Goal: Information Seeking & Learning: Compare options

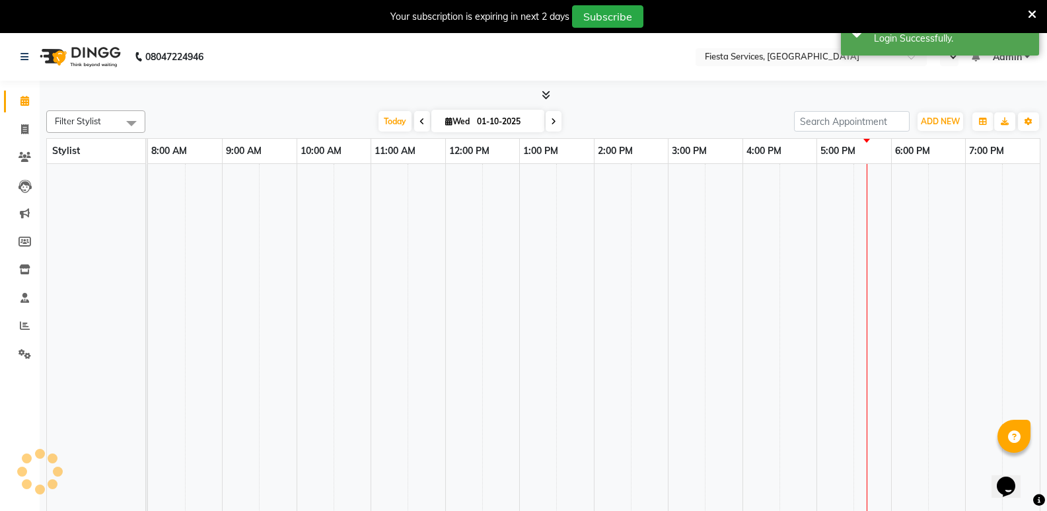
select select "en"
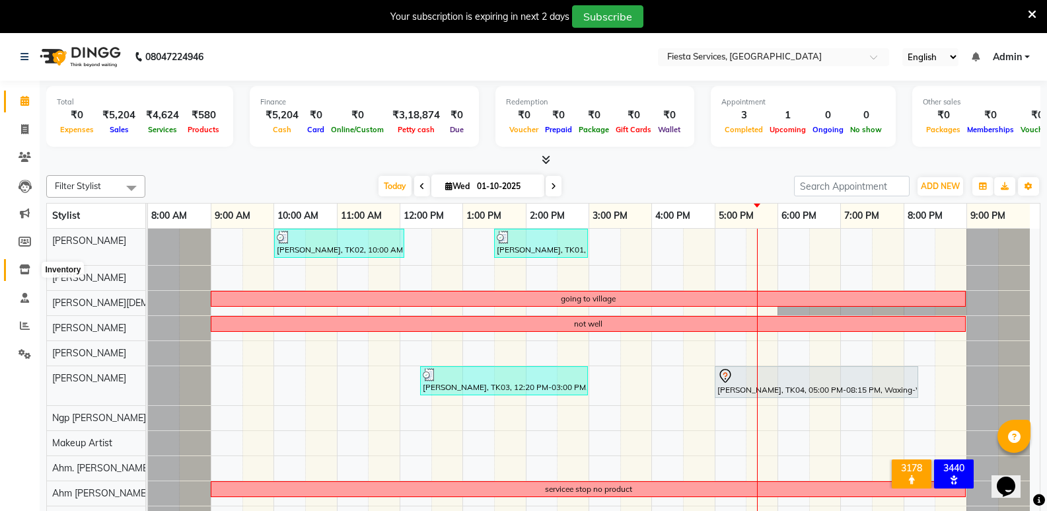
click at [29, 268] on icon at bounding box center [24, 269] width 11 height 10
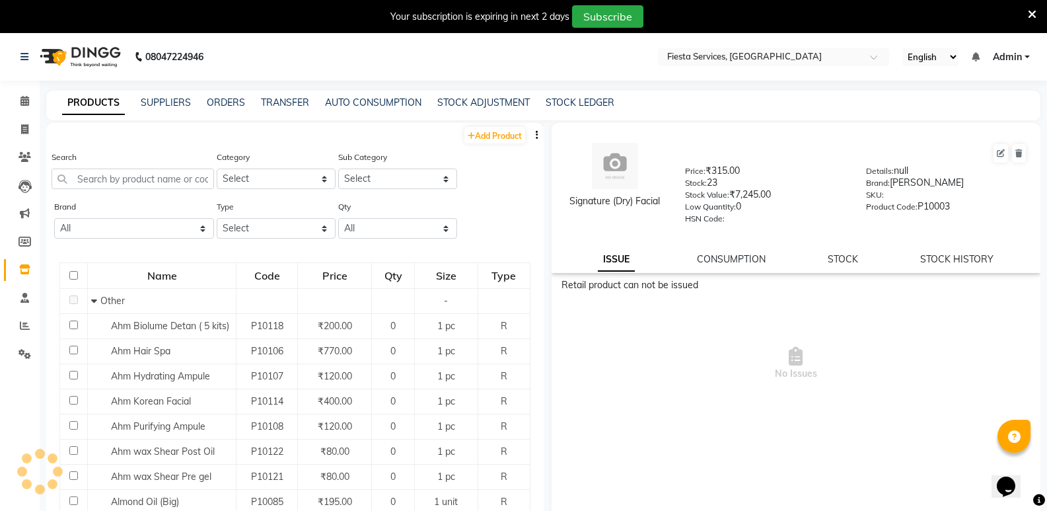
click at [530, 133] on button "button" at bounding box center [536, 135] width 13 height 14
click at [491, 144] on div "EXPORT" at bounding box center [485, 143] width 43 height 17
click at [530, 132] on button "button" at bounding box center [536, 135] width 13 height 14
click at [497, 143] on div "EXPORT" at bounding box center [485, 143] width 43 height 17
click at [26, 105] on icon at bounding box center [24, 101] width 9 height 10
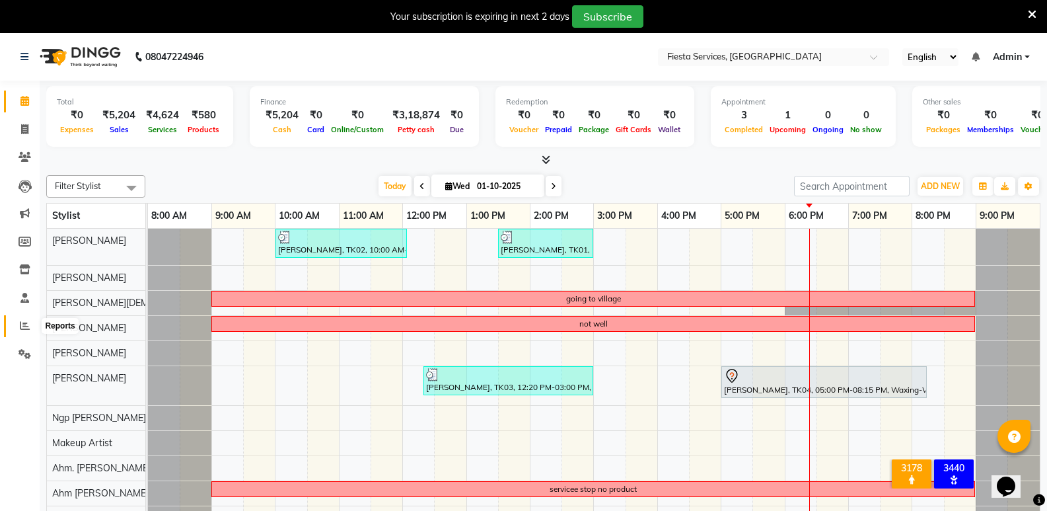
click at [25, 322] on icon at bounding box center [25, 325] width 10 height 10
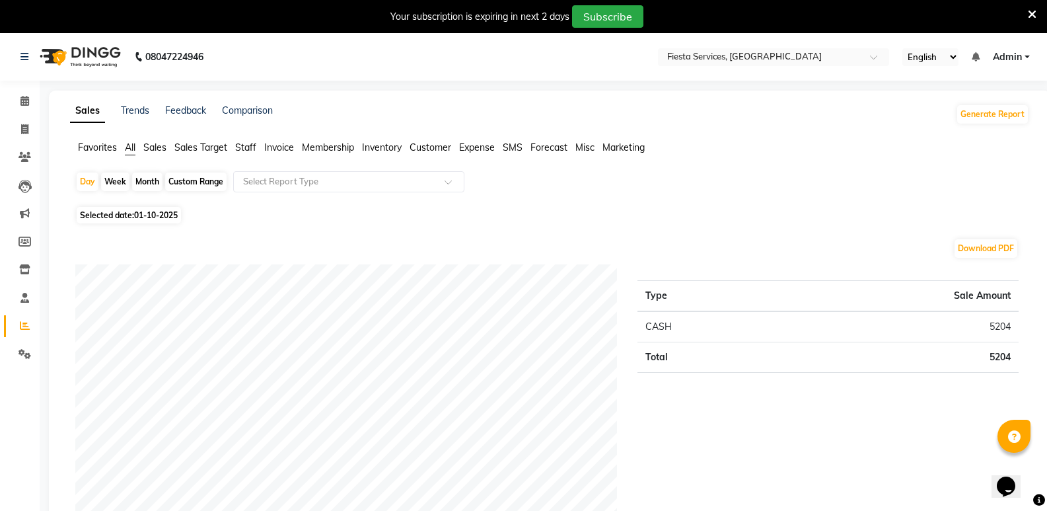
click at [159, 147] on span "Sales" at bounding box center [154, 147] width 23 height 12
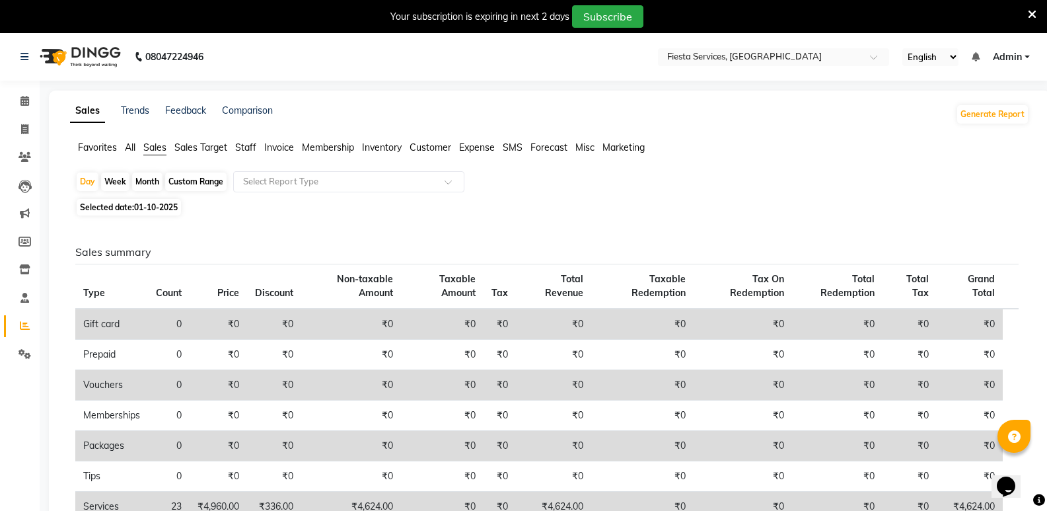
click at [154, 186] on div "Month" at bounding box center [147, 181] width 30 height 18
select select "10"
select select "2025"
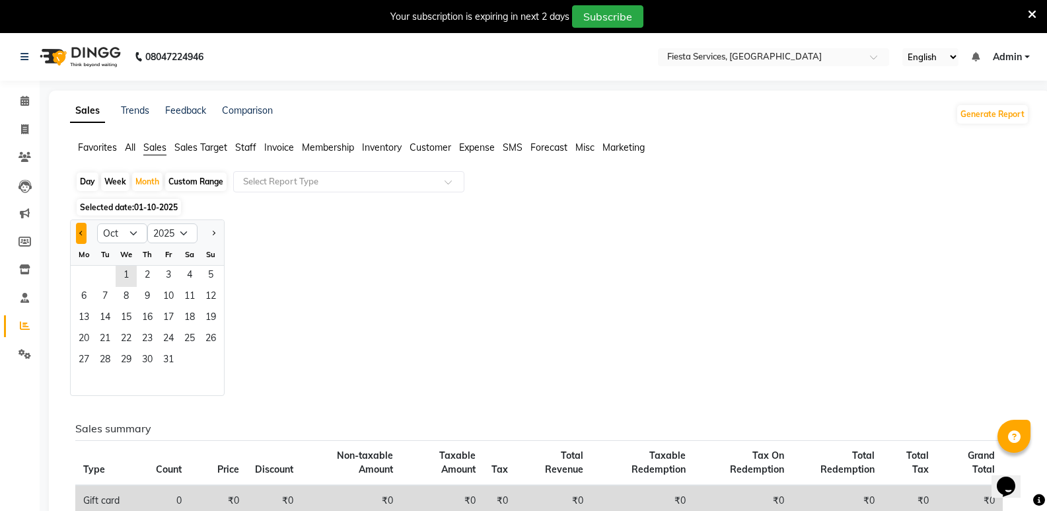
click at [81, 231] on span "Previous month" at bounding box center [81, 233] width 5 height 5
select select "9"
click at [90, 269] on span "1" at bounding box center [83, 276] width 21 height 21
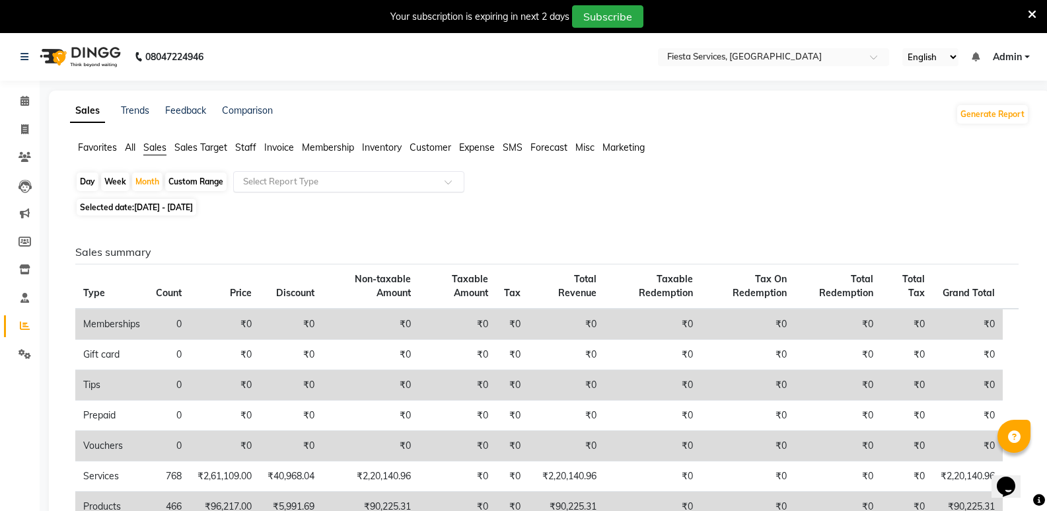
click at [334, 179] on input "text" at bounding box center [335, 181] width 190 height 13
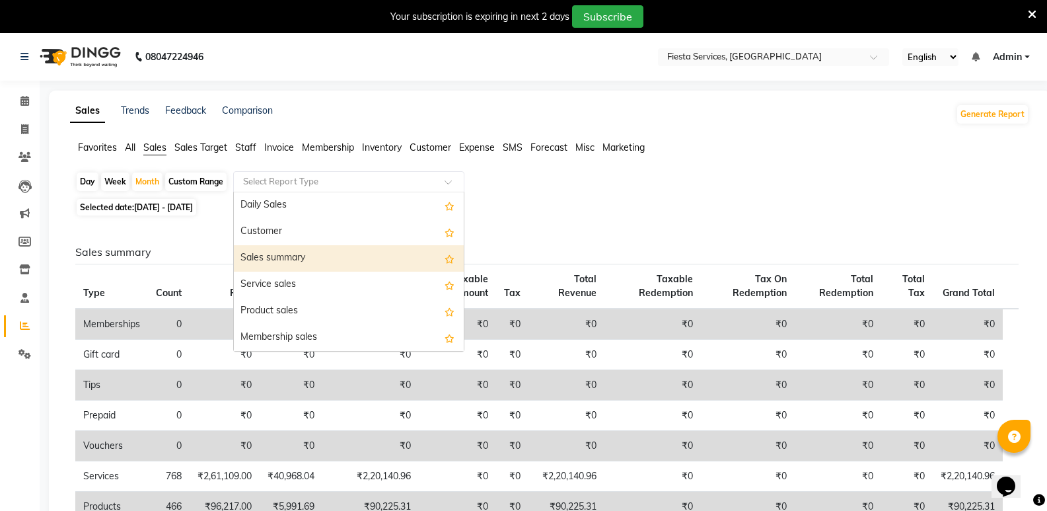
click at [306, 257] on div "Sales summary" at bounding box center [349, 258] width 230 height 26
select select "full_report"
select select "csv"
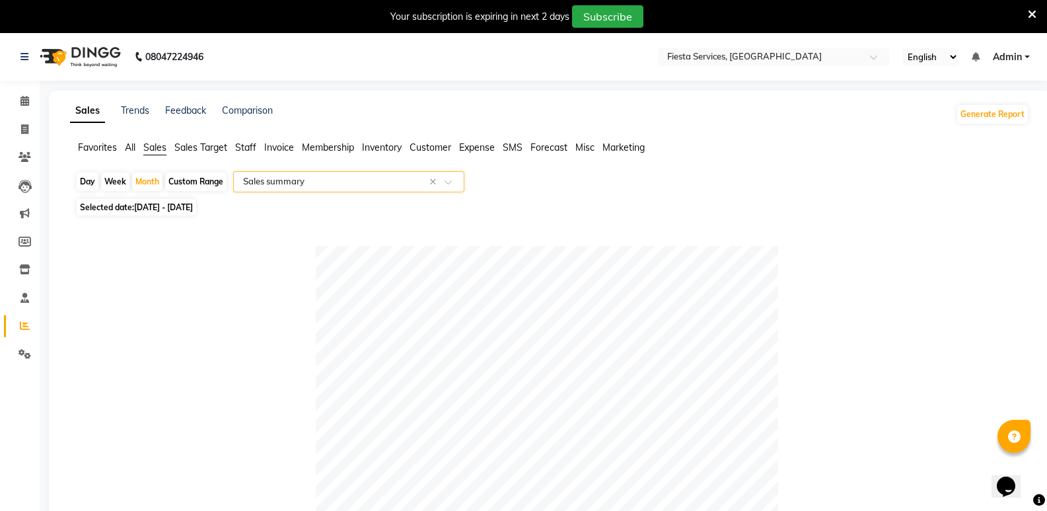
click at [316, 182] on input "text" at bounding box center [335, 181] width 190 height 13
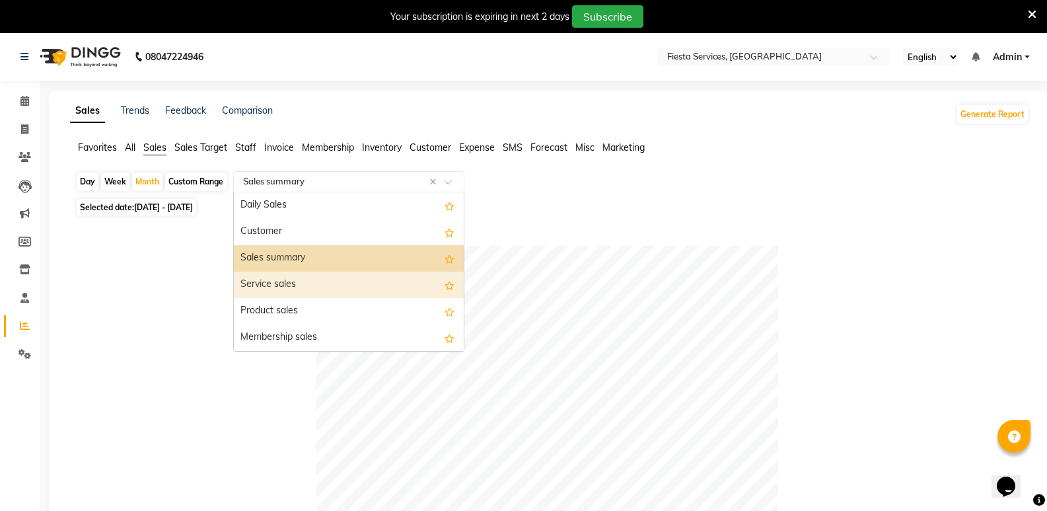
click at [283, 283] on div "Service sales" at bounding box center [349, 284] width 230 height 26
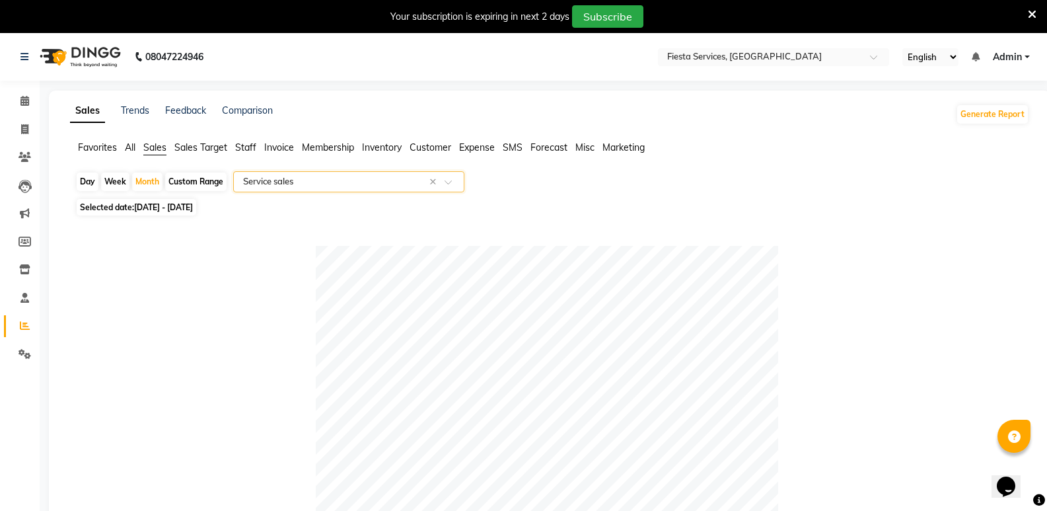
click at [305, 177] on input "text" at bounding box center [335, 181] width 190 height 13
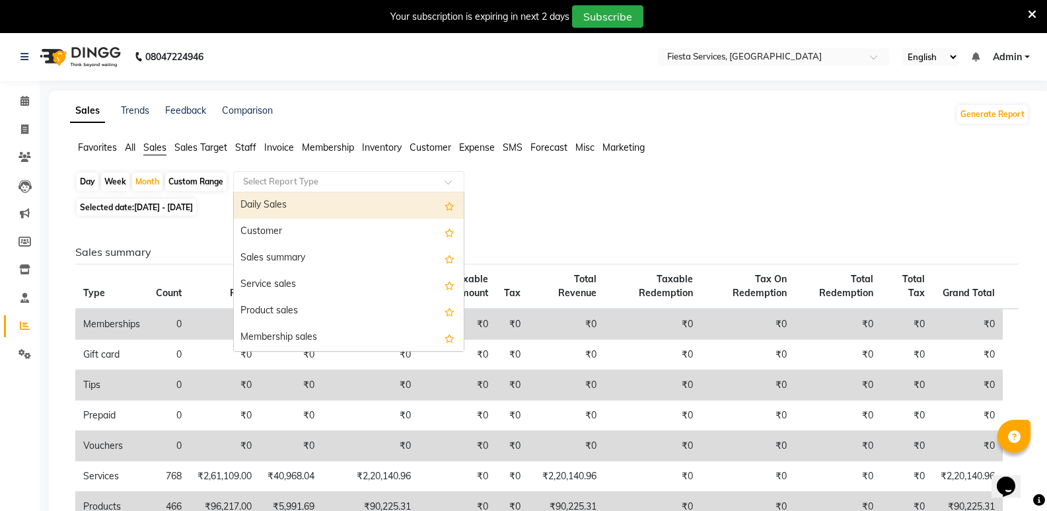
click at [520, 164] on div "Favorites All Sales Sales Target Staff Invoice Membership Inventory Customer Ex…" at bounding box center [549, 153] width 979 height 25
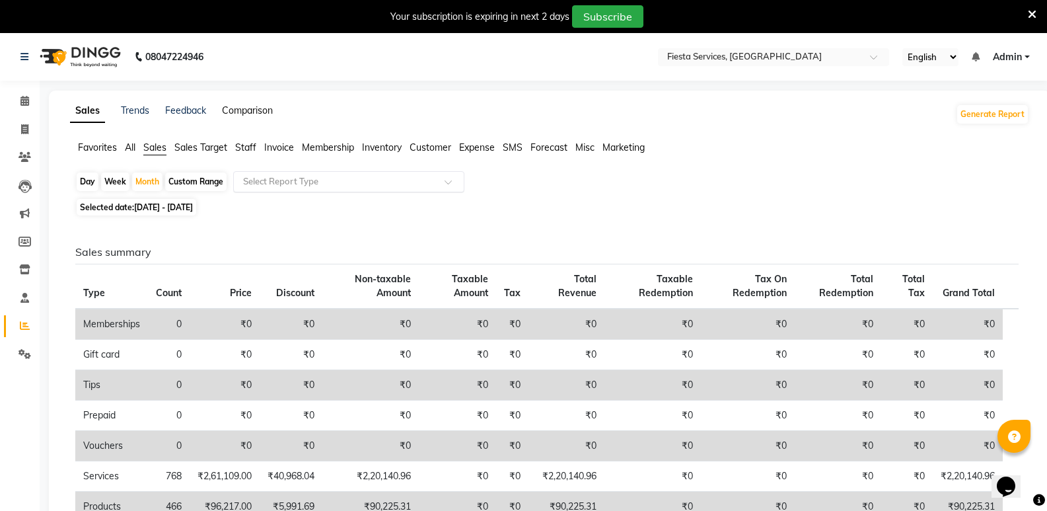
click at [252, 111] on link "Comparison" at bounding box center [247, 110] width 51 height 12
select select "single_date"
select select "single_date_dash"
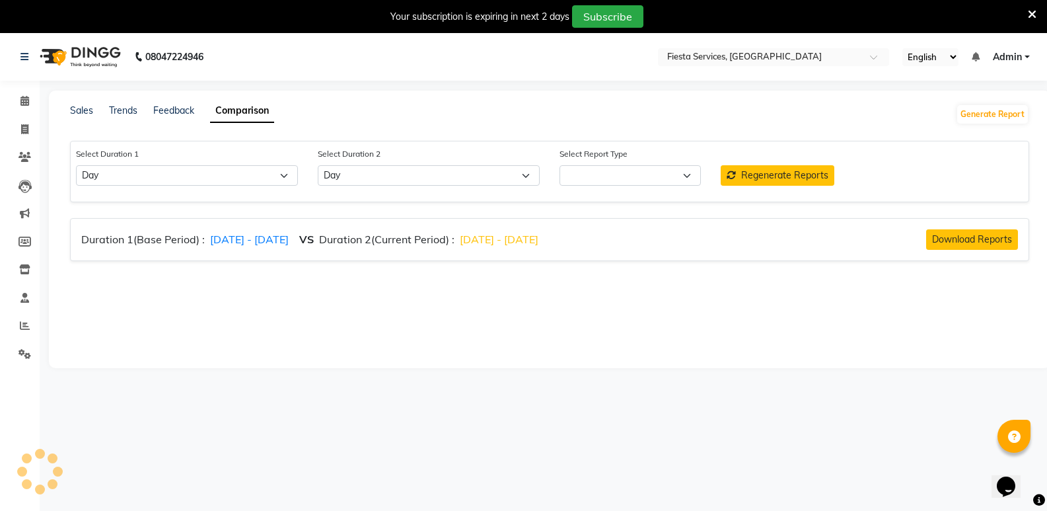
select select "comparison_report"
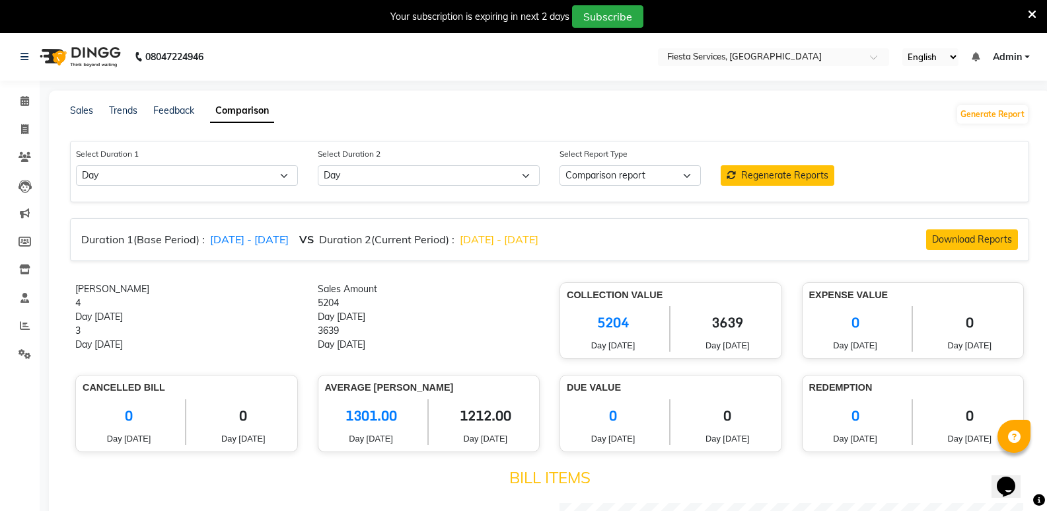
click at [231, 164] on div "Select Duration 1 Select Day Week Month Custom" at bounding box center [187, 166] width 242 height 39
click at [231, 170] on select "Select Day Week Month Custom" at bounding box center [187, 175] width 222 height 20
select select "month"
click at [76, 165] on select "Select Day Week Month Custom" at bounding box center [187, 175] width 222 height 20
select select "10"
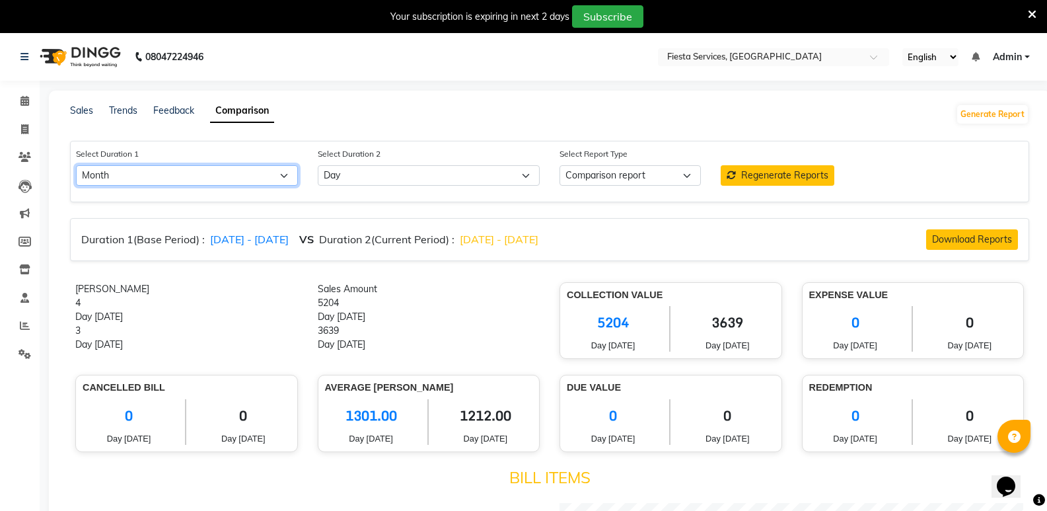
select select "2025"
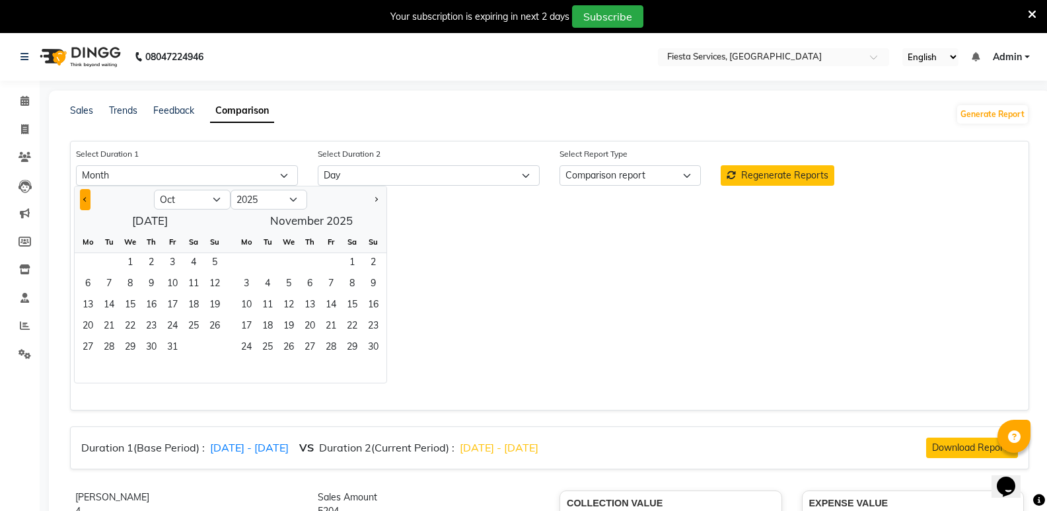
click at [84, 203] on button "Previous month" at bounding box center [85, 199] width 11 height 21
select select "8"
click at [171, 260] on span "1" at bounding box center [172, 263] width 21 height 21
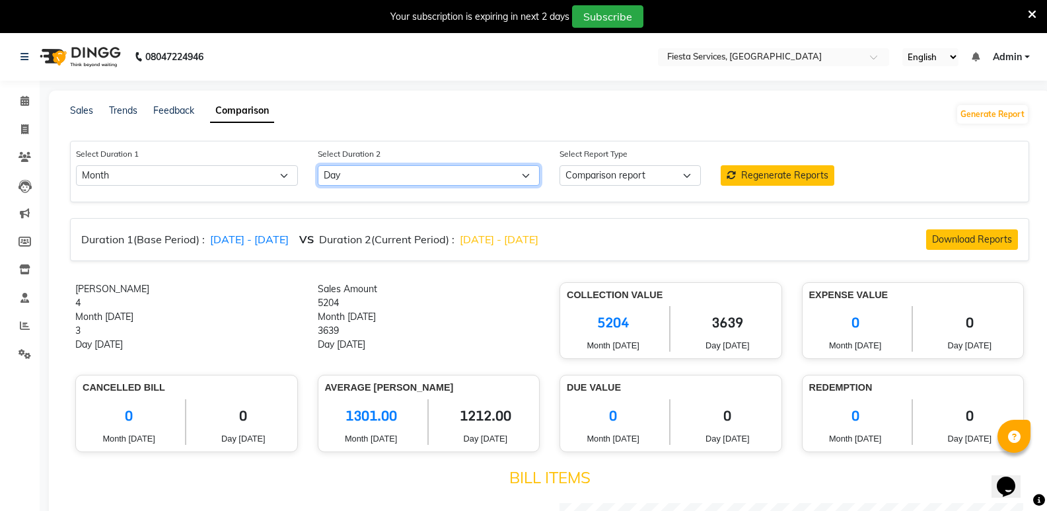
click at [392, 181] on select "Select Day Week Month Custom" at bounding box center [429, 175] width 222 height 20
select select "month_dash"
click at [318, 165] on select "Select Day Week Month Custom" at bounding box center [429, 175] width 222 height 20
select select "10"
select select "2025"
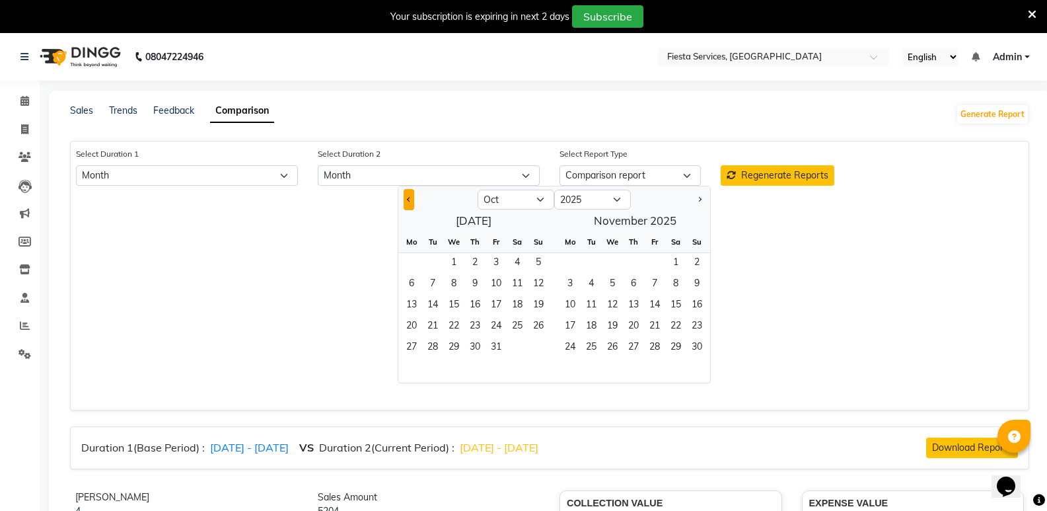
click at [410, 203] on button "Previous month" at bounding box center [409, 199] width 11 height 21
select select "9"
click at [418, 260] on span "1" at bounding box center [411, 263] width 21 height 21
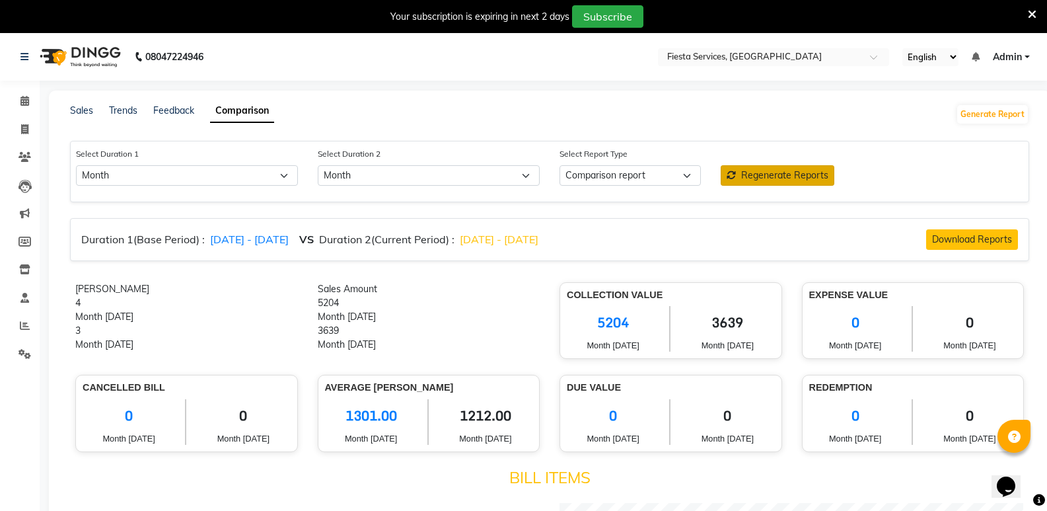
click at [756, 171] on span "Regenerate Reports" at bounding box center [784, 175] width 87 height 12
click at [17, 106] on span at bounding box center [24, 101] width 23 height 15
